Goal: Task Accomplishment & Management: Manage account settings

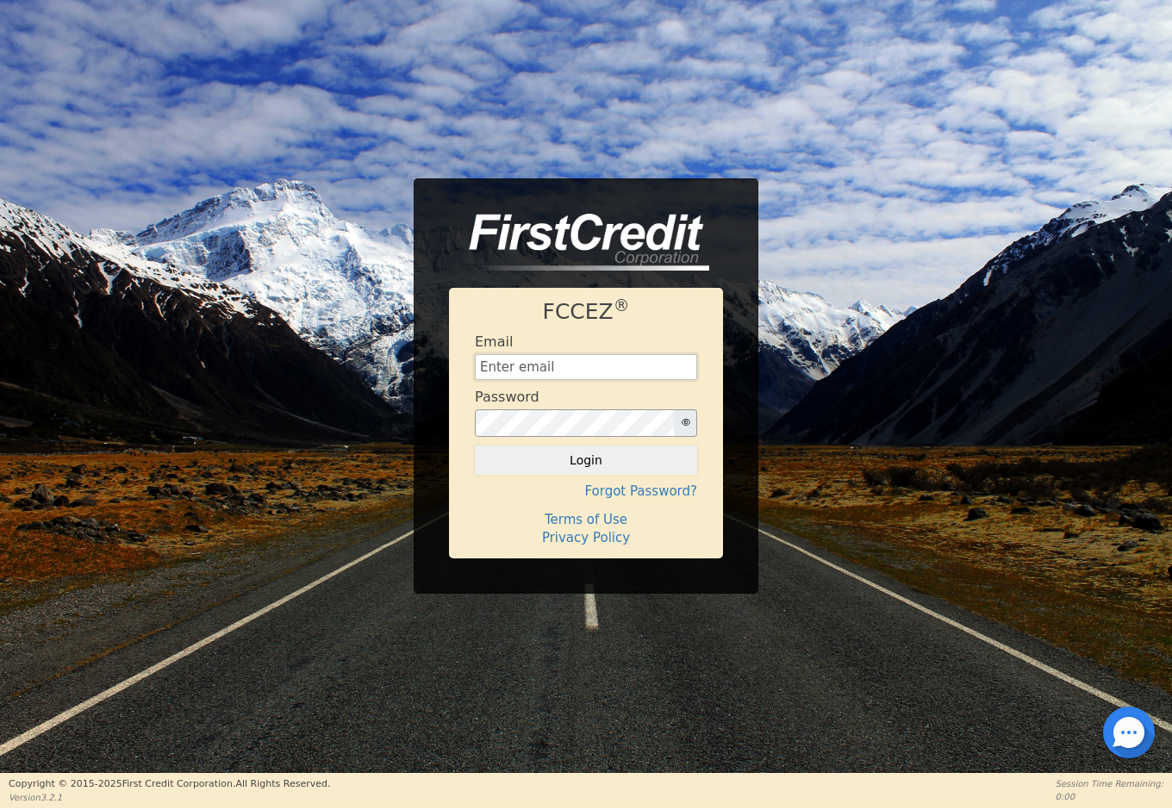
type input "[EMAIL_ADDRESS][DOMAIN_NAME]"
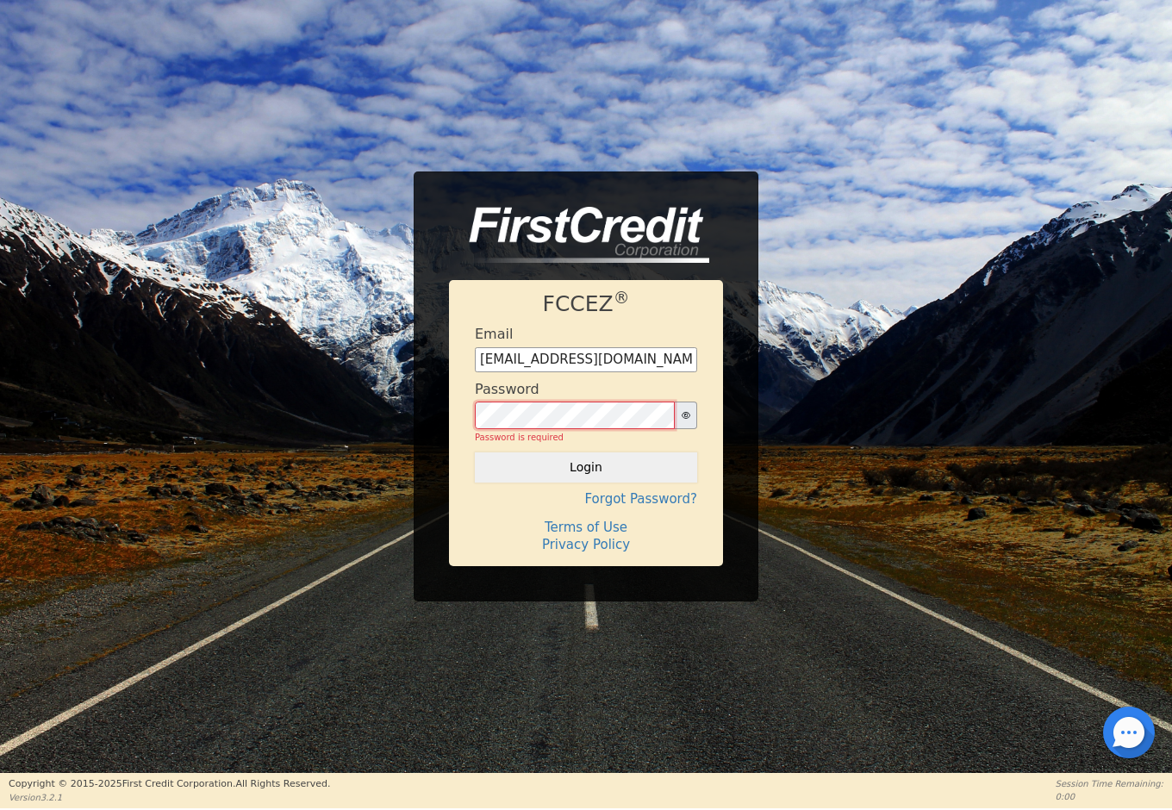
click at [586, 460] on button "Login" at bounding box center [586, 466] width 222 height 29
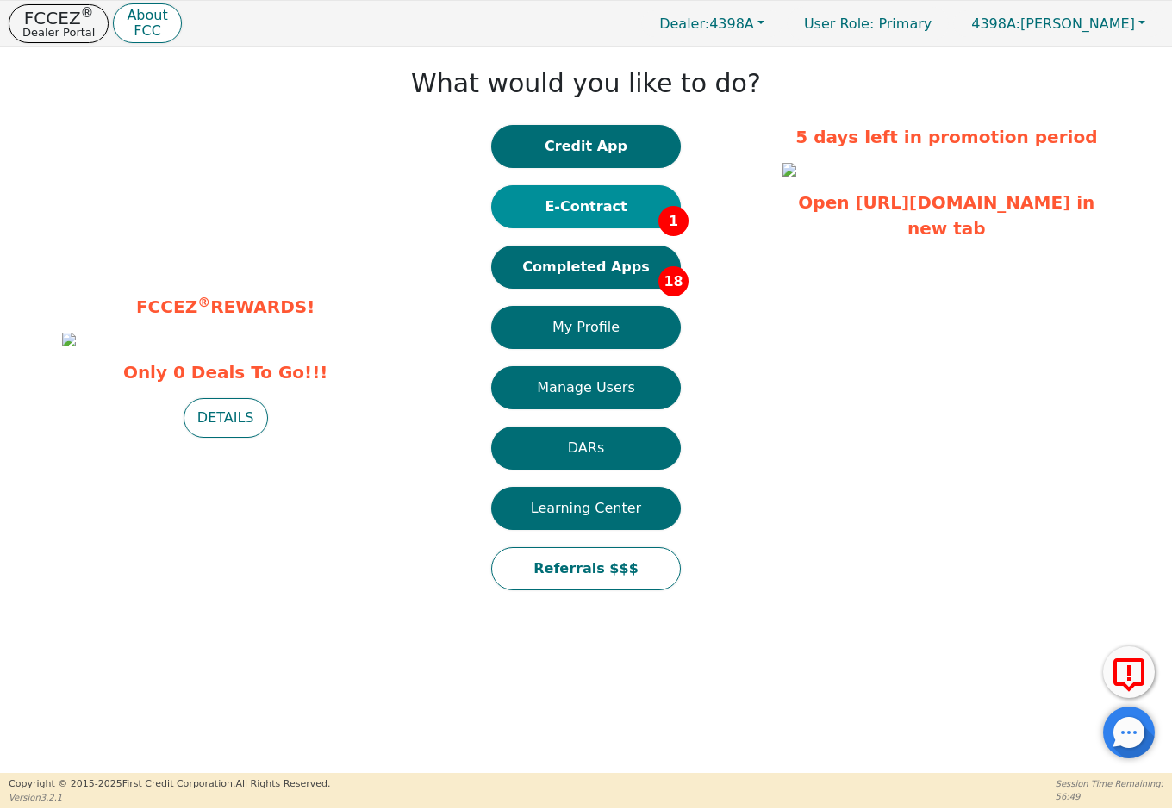
click at [652, 217] on button "E-Contract 1" at bounding box center [586, 206] width 190 height 43
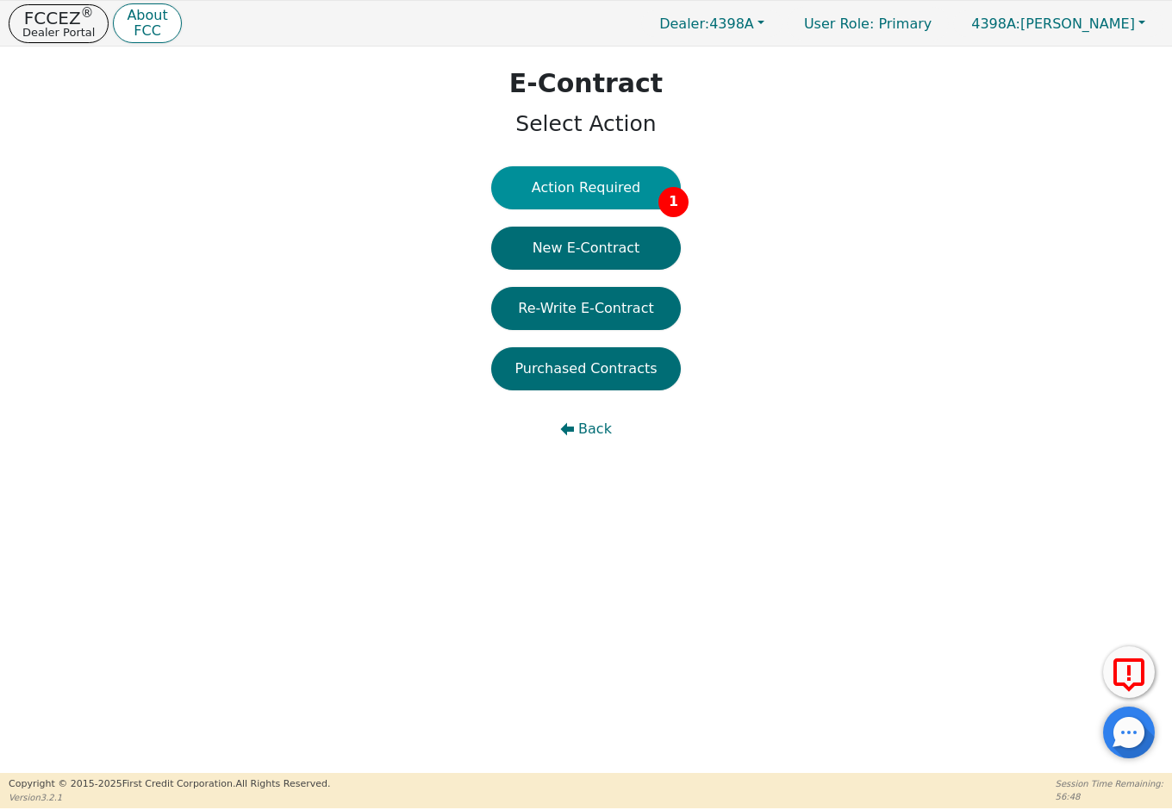
click at [586, 181] on button "Action Required 1" at bounding box center [586, 187] width 190 height 43
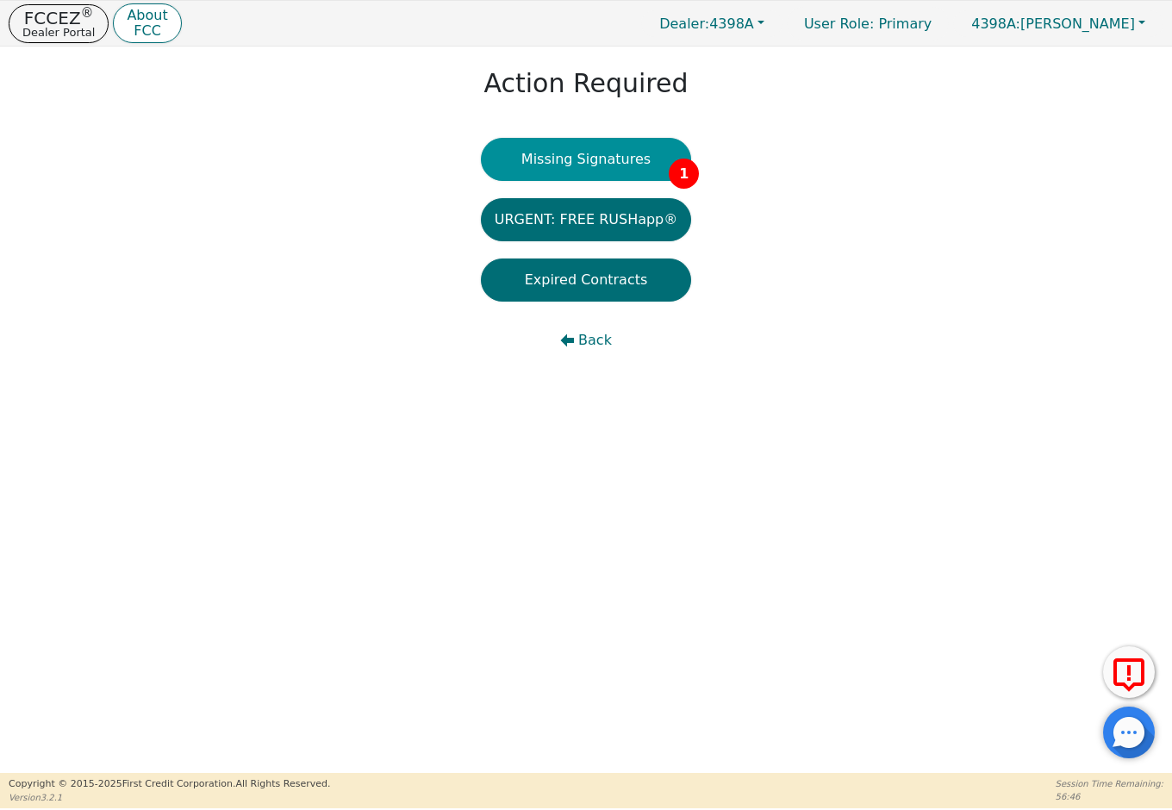
click at [592, 162] on button "Missing Signatures 1" at bounding box center [586, 159] width 211 height 43
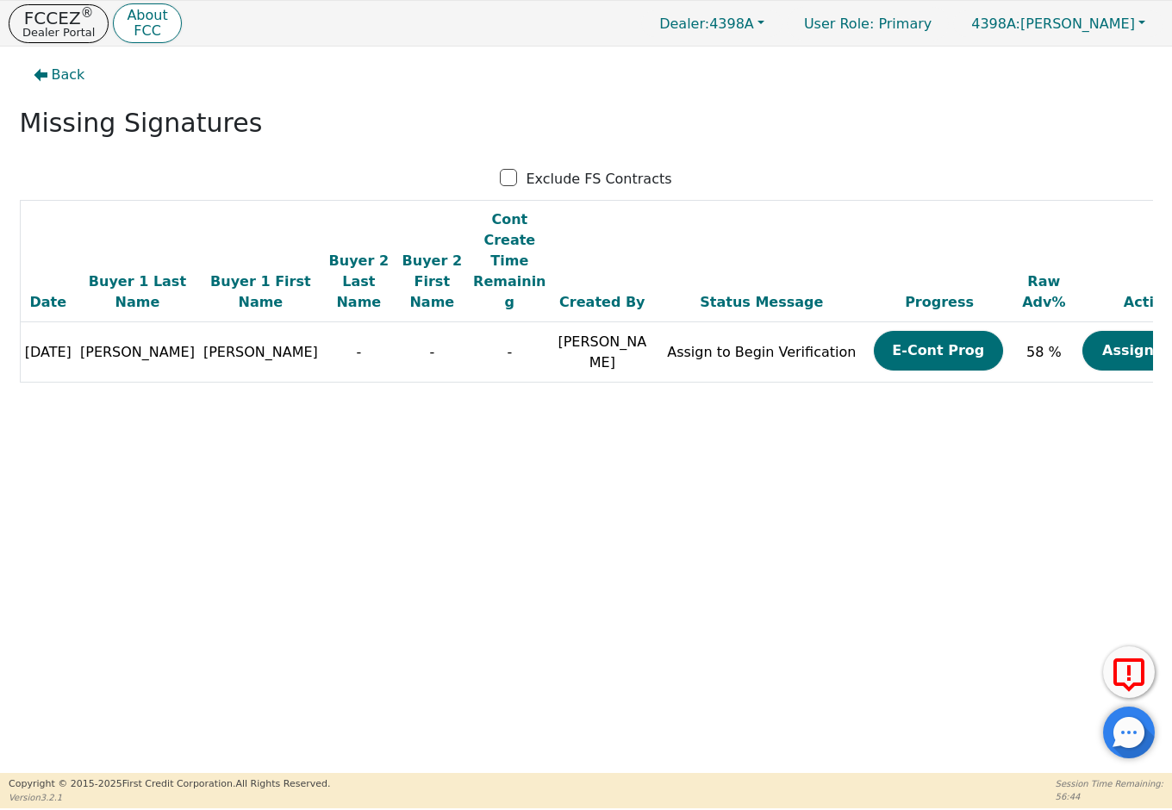
click at [1082, 331] on button "Assign Now" at bounding box center [1146, 351] width 129 height 40
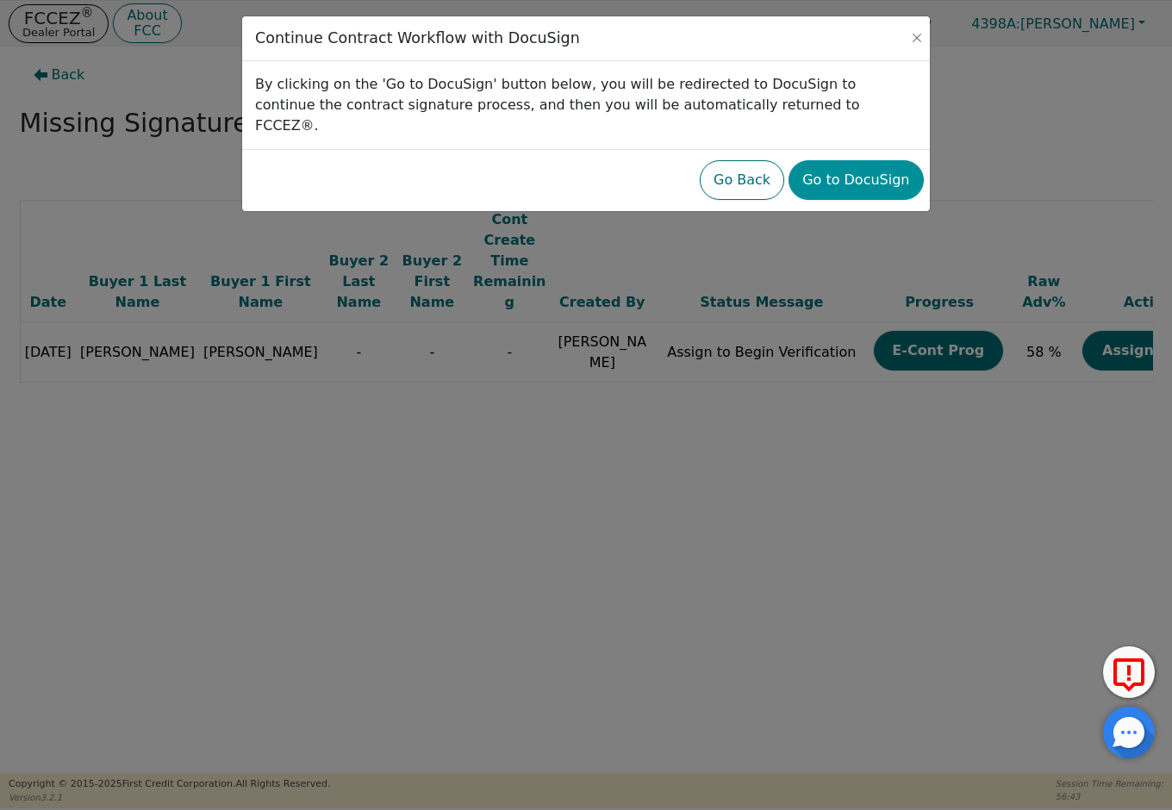
click at [852, 160] on button "Go to DocuSign" at bounding box center [855, 180] width 134 height 40
